Goal: Navigation & Orientation: Find specific page/section

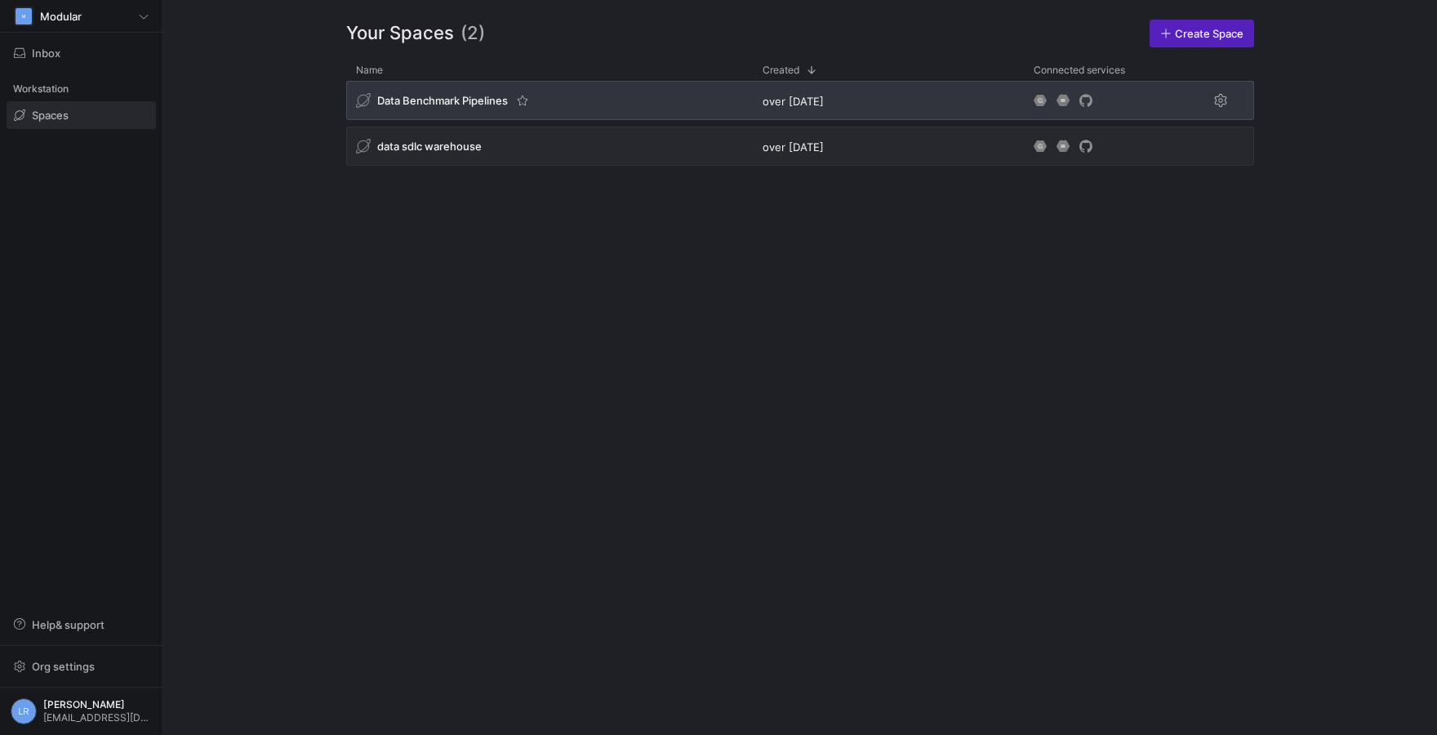
click at [713, 109] on div "Data Benchmark Pipelines" at bounding box center [549, 100] width 407 height 39
